Goal: Information Seeking & Learning: Learn about a topic

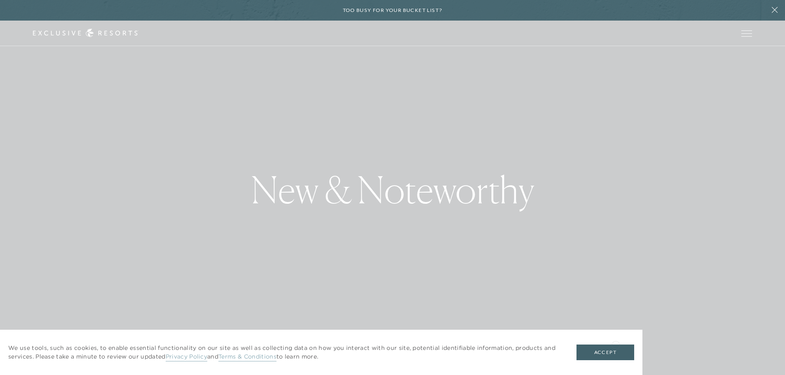
click at [615, 344] on div "We use tools, such as cookies, to enable essential functionality on our site as…" at bounding box center [321, 352] width 642 height 45
click at [613, 348] on button "Accept" at bounding box center [605, 353] width 58 height 16
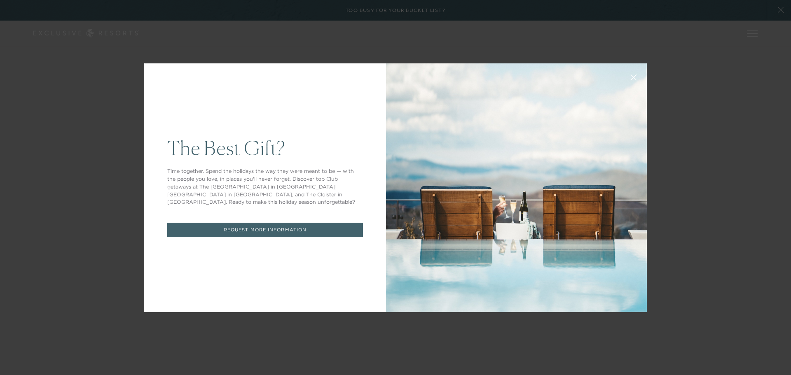
click at [326, 223] on link "REQUEST MORE INFORMATION" at bounding box center [265, 230] width 196 height 14
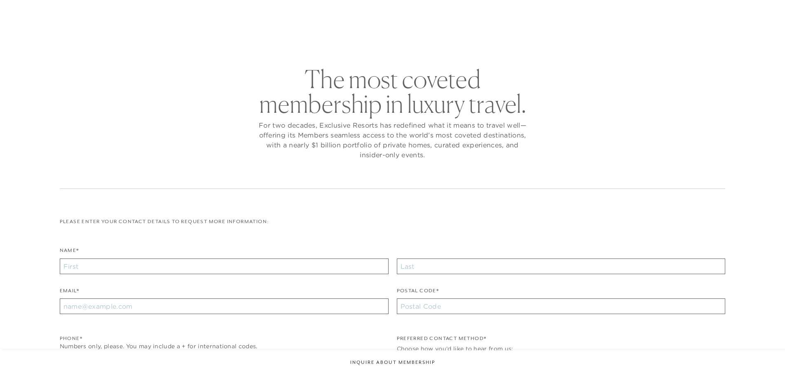
checkbox input "false"
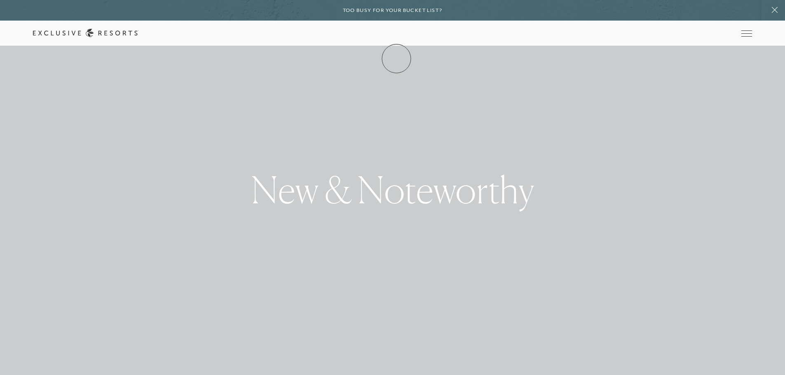
click at [0, 0] on link "Membership" at bounding box center [0, 0] width 0 height 0
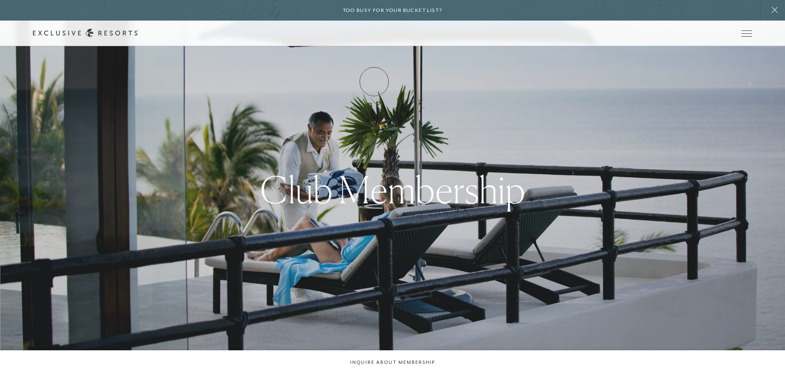
click at [0, 0] on link "How it works" at bounding box center [0, 0] width 0 height 0
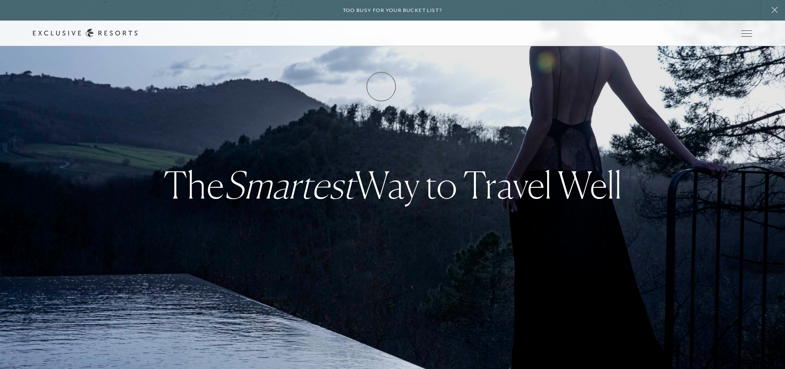
click at [0, 0] on link "How it works" at bounding box center [0, 0] width 0 height 0
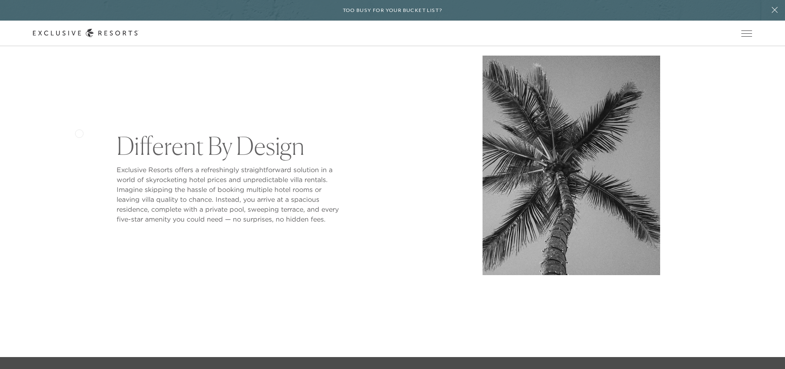
scroll to position [288, 0]
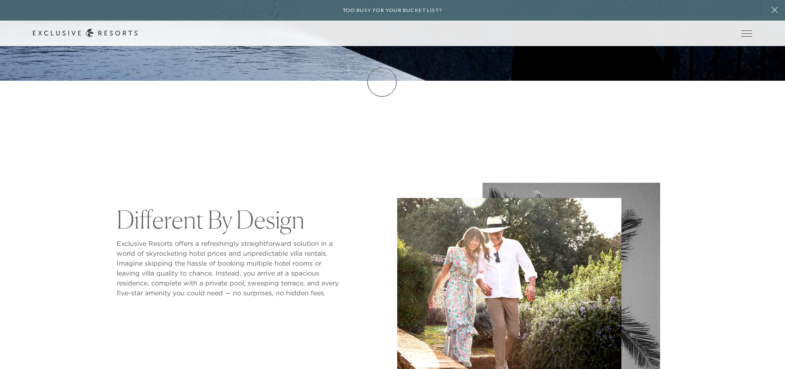
click at [0, 0] on link "How it works" at bounding box center [0, 0] width 0 height 0
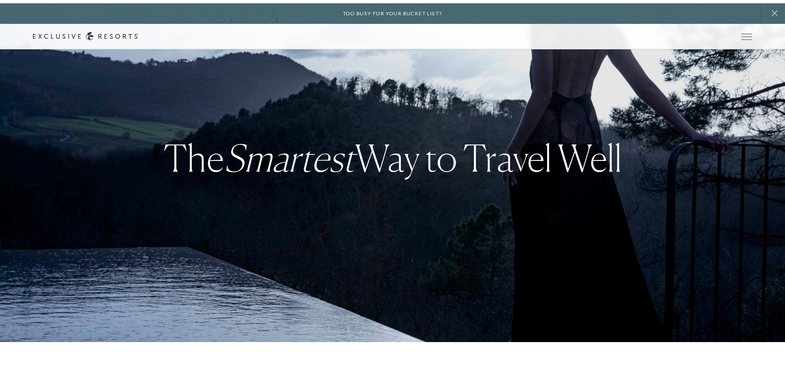
scroll to position [0, 0]
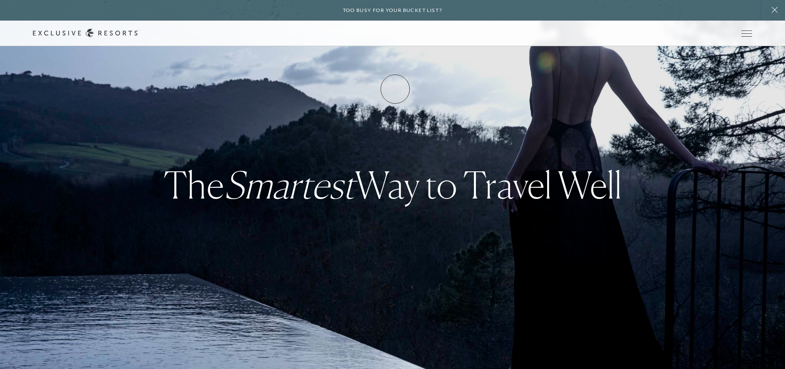
click at [0, 0] on link "Club Journal" at bounding box center [0, 0] width 0 height 0
